Goal: Consume media (video, audio): Consume media (video, audio)

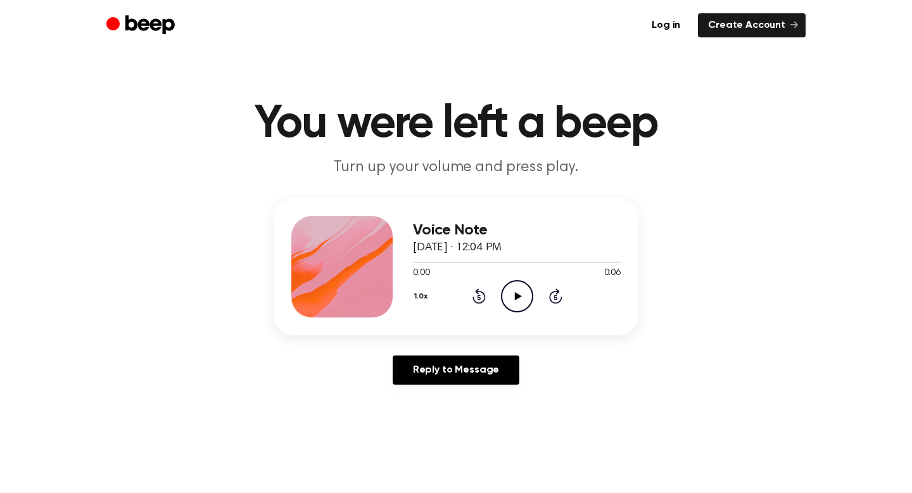
click at [514, 297] on icon at bounding box center [517, 296] width 7 height 8
click at [513, 298] on icon "Play Audio" at bounding box center [517, 296] width 32 height 32
click at [512, 293] on icon "Play Audio" at bounding box center [517, 296] width 32 height 32
click at [514, 314] on div "Voice Note August 28, 2025 · 12:06 PM 0:00 0:12 Your browser does not support t…" at bounding box center [517, 266] width 208 height 101
click at [520, 301] on icon "Play Audio" at bounding box center [517, 296] width 32 height 32
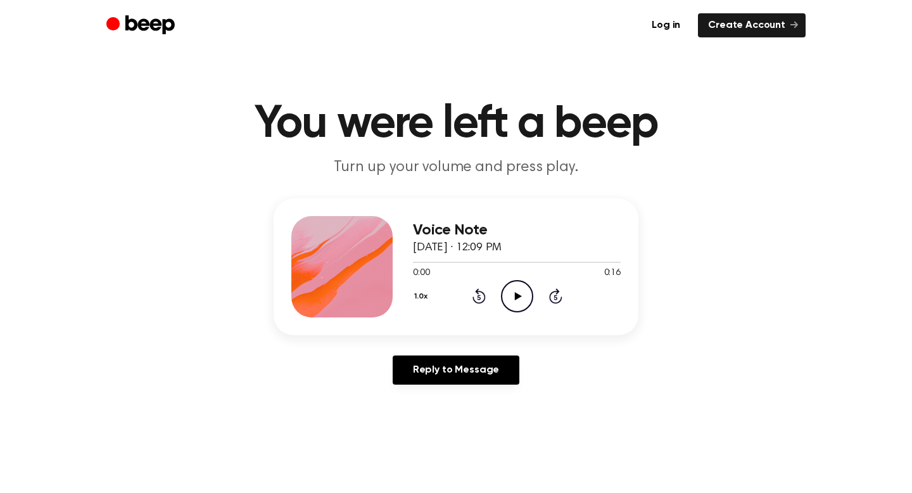
click at [506, 296] on icon "Play Audio" at bounding box center [517, 296] width 32 height 32
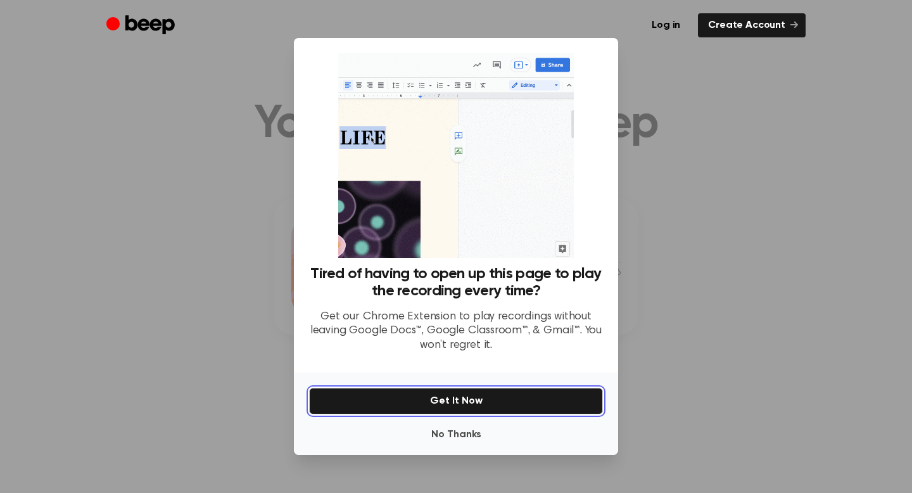
click at [474, 401] on button "Get It Now" at bounding box center [456, 401] width 294 height 27
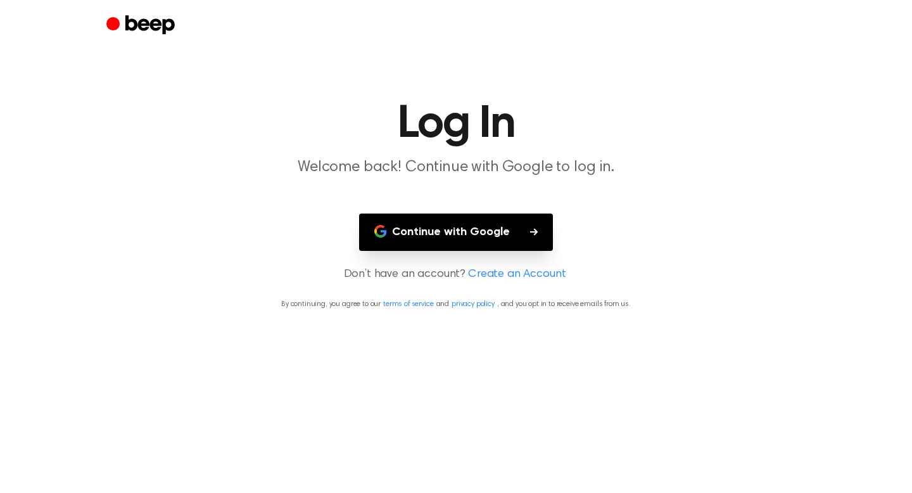
click at [514, 245] on button "Continue with Google" at bounding box center [456, 231] width 194 height 37
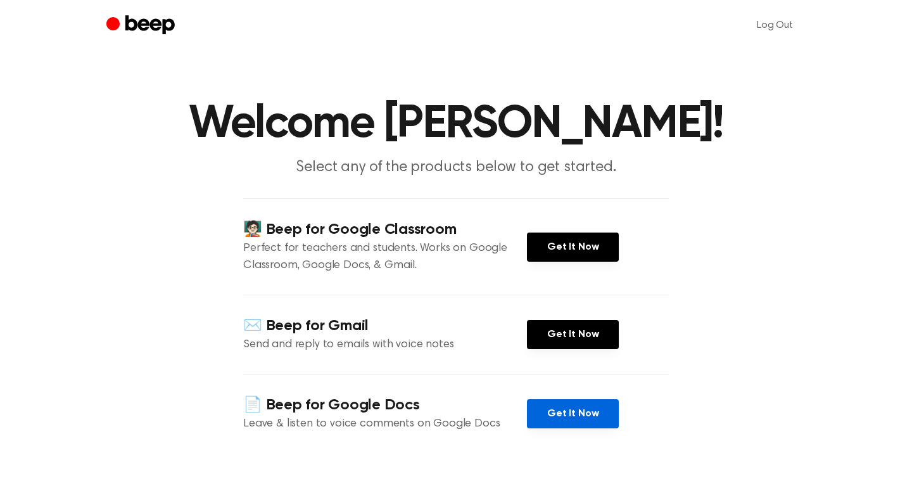
click at [587, 416] on link "Get It Now" at bounding box center [573, 413] width 92 height 29
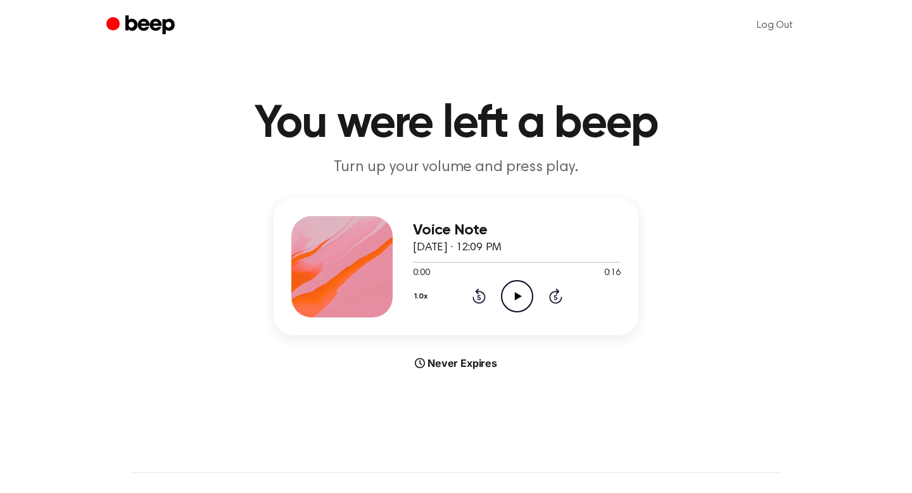
click at [514, 298] on icon "Play Audio" at bounding box center [517, 296] width 32 height 32
click at [506, 295] on icon "Play Audio" at bounding box center [517, 296] width 32 height 32
click at [513, 301] on icon "Play Audio" at bounding box center [517, 296] width 32 height 32
